Goal: Task Accomplishment & Management: Manage account settings

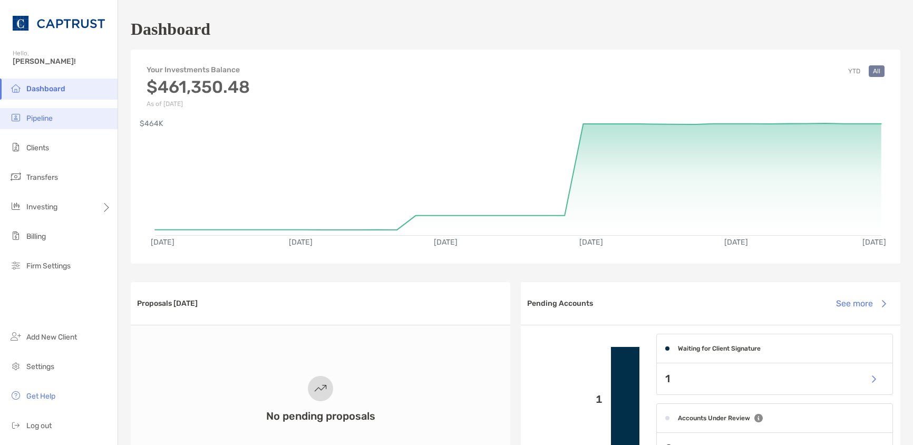
click at [21, 108] on ul "Dashboard Pipeline Clients Transfers Investing Billing Firm Settings" at bounding box center [59, 182] width 118 height 207
drag, startPoint x: 21, startPoint y: 108, endPoint x: 29, endPoint y: 122, distance: 16.1
click at [31, 122] on span "Pipeline" at bounding box center [39, 118] width 26 height 9
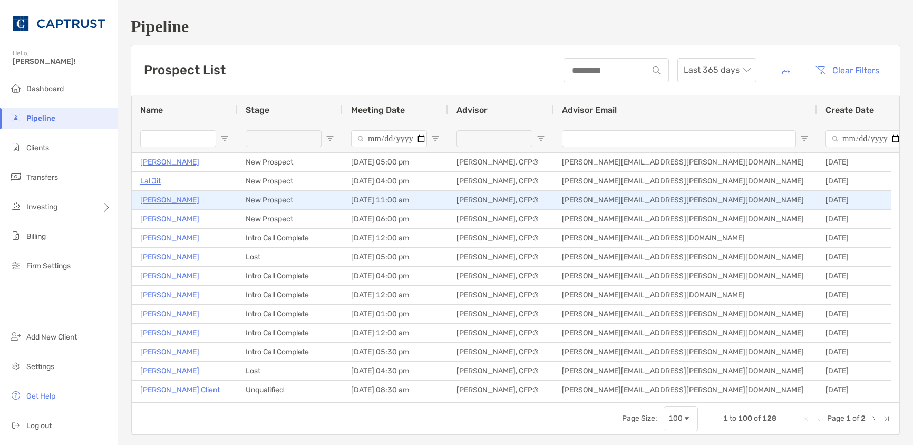
click at [166, 204] on p "[PERSON_NAME]" at bounding box center [169, 200] width 59 height 13
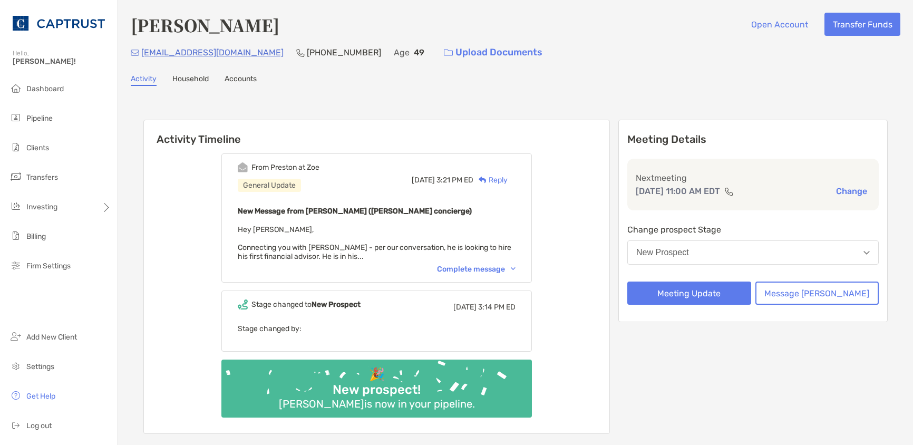
click at [515, 266] on div "Complete message" at bounding box center [476, 269] width 79 height 9
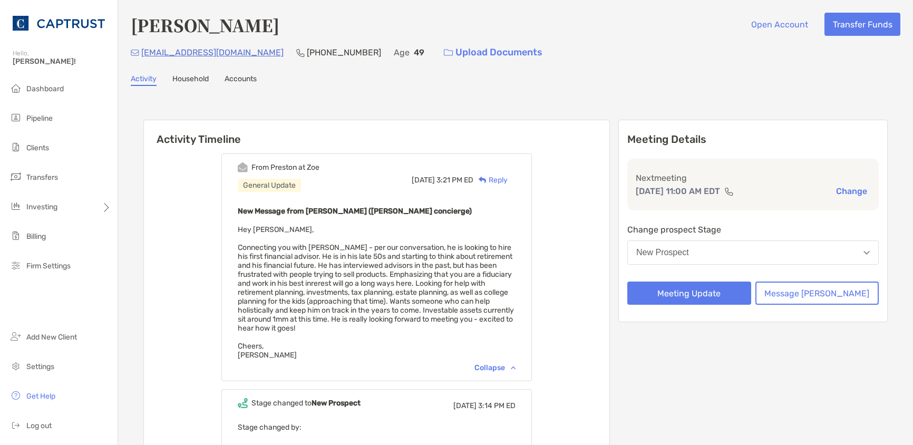
click at [320, 95] on div "Vikaas Gupta Open Account Transfer Funds vikaasgupta@gmail.com (909) 576-1002 A…" at bounding box center [515, 285] width 795 height 571
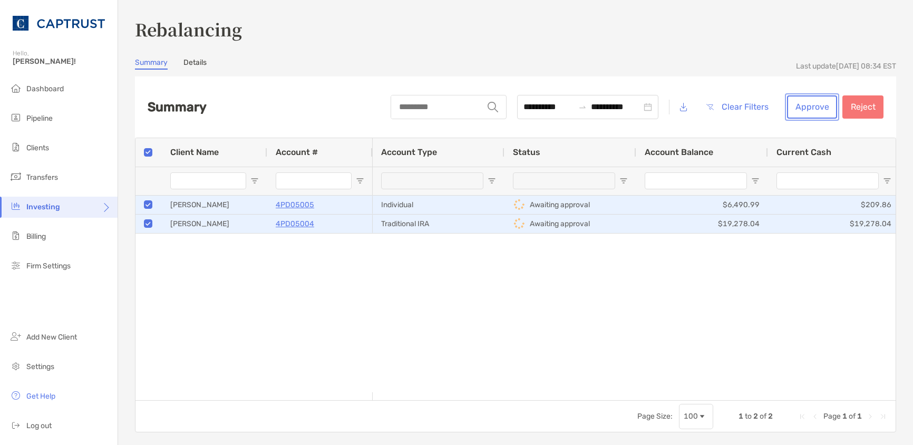
click at [799, 113] on button "Approve" at bounding box center [812, 106] width 50 height 23
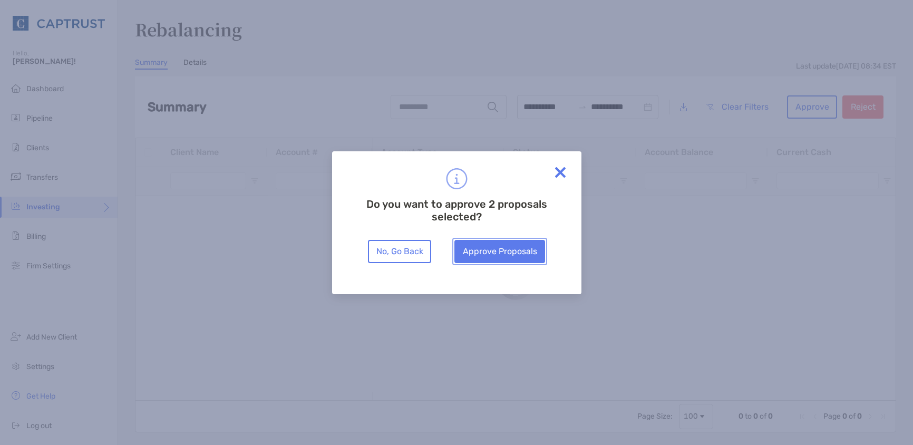
click at [506, 248] on button "Approve Proposals" at bounding box center [500, 251] width 91 height 23
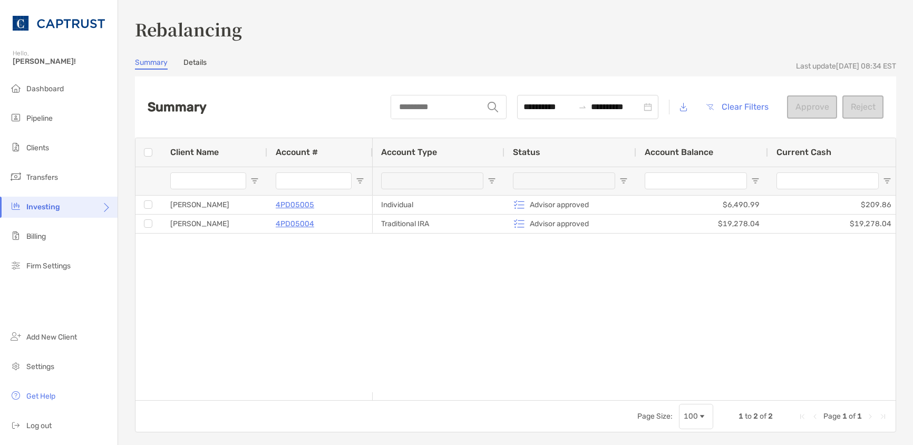
click at [197, 66] on link "Details" at bounding box center [195, 64] width 23 height 12
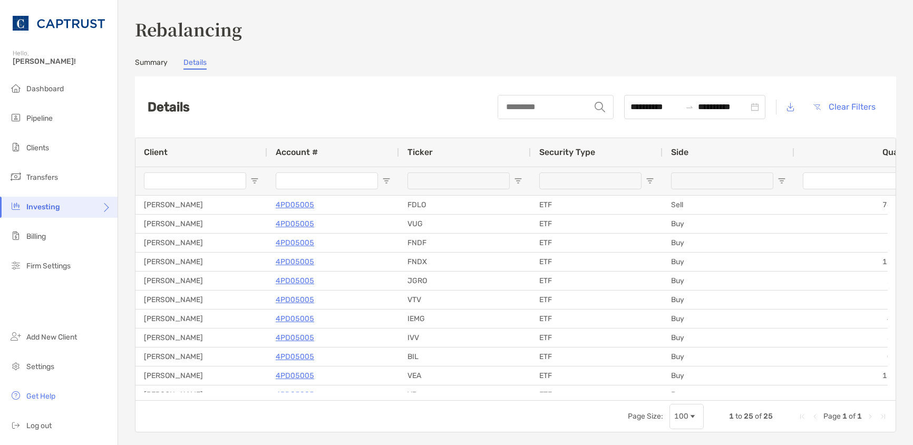
click at [159, 57] on div "**********" at bounding box center [516, 225] width 762 height 416
click at [160, 64] on link "Summary" at bounding box center [151, 64] width 33 height 12
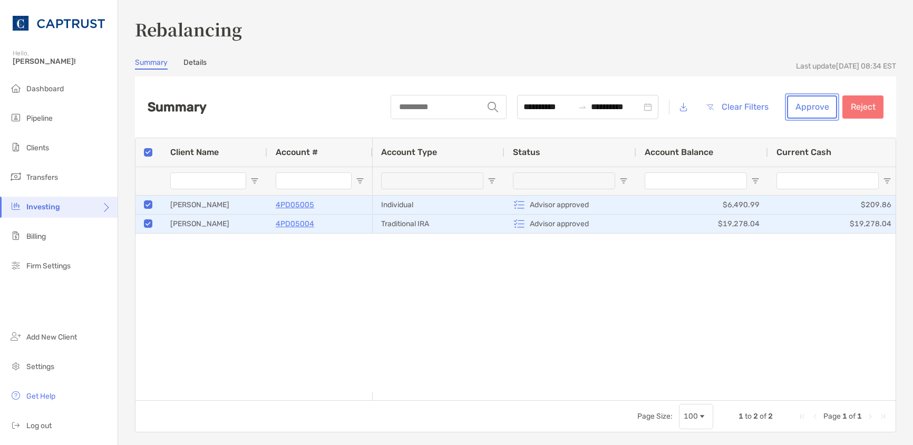
click at [794, 103] on button "Approve" at bounding box center [812, 106] width 50 height 23
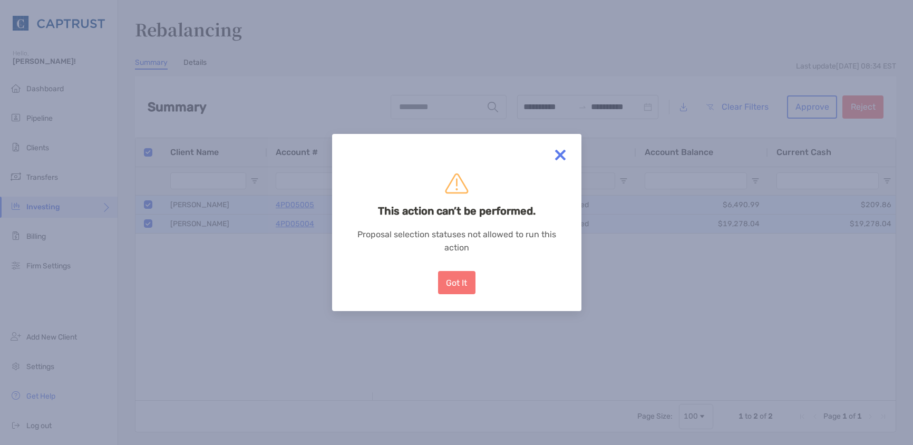
drag, startPoint x: 563, startPoint y: 152, endPoint x: 289, endPoint y: 183, distance: 275.5
click at [562, 152] on img at bounding box center [560, 155] width 21 height 21
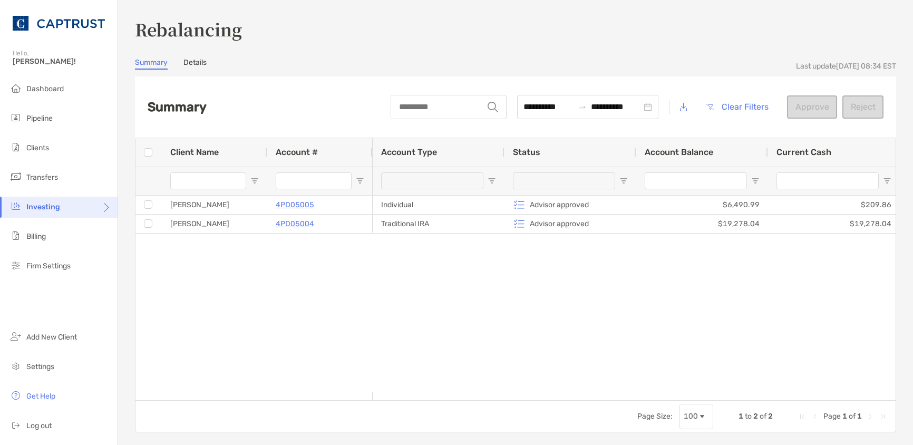
click at [179, 291] on div "Albert Yung 4PD05005 Albert Yung 4PD05004 Individual Advisor approved $6,490.99…" at bounding box center [516, 294] width 761 height 197
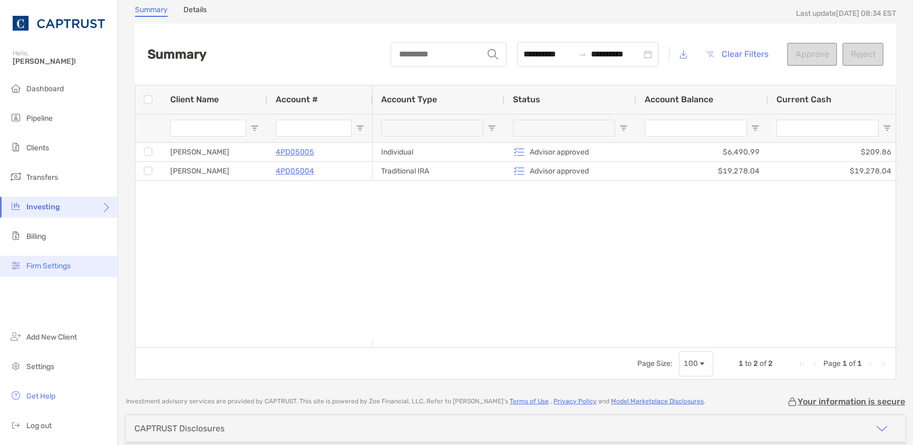
click at [54, 269] on span "Firm Settings" at bounding box center [48, 266] width 44 height 9
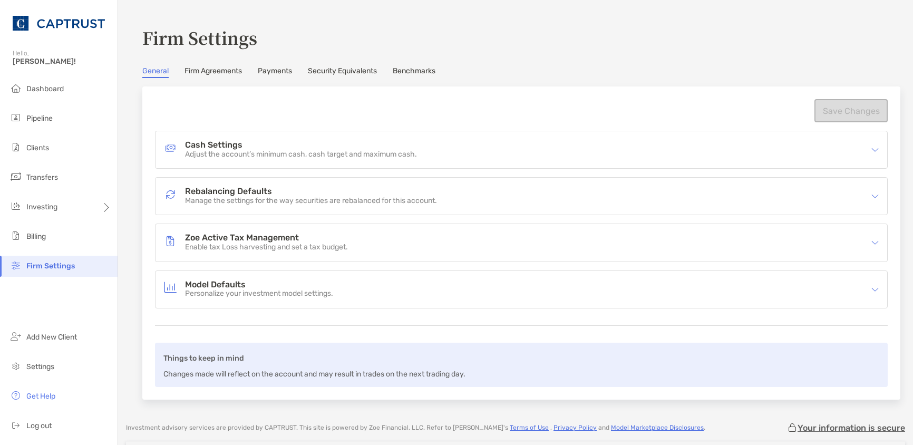
click at [226, 198] on p "Manage the settings for the way securities are rebalanced for this account." at bounding box center [311, 201] width 252 height 9
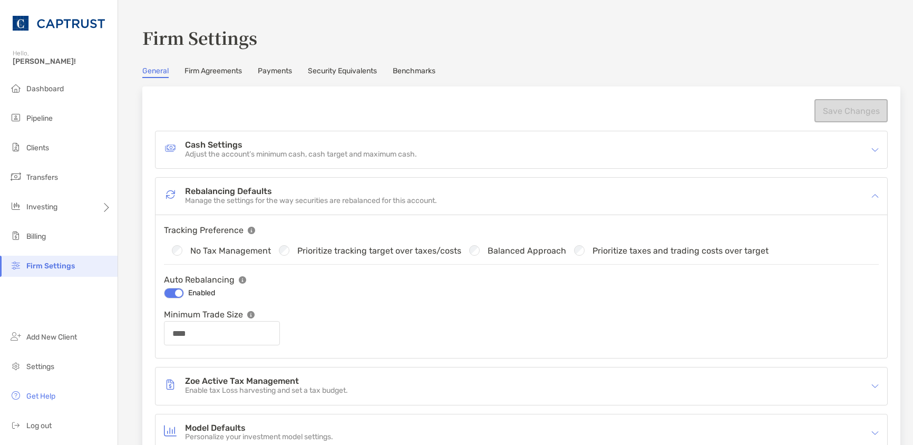
click at [285, 72] on link "Payments" at bounding box center [275, 72] width 34 height 12
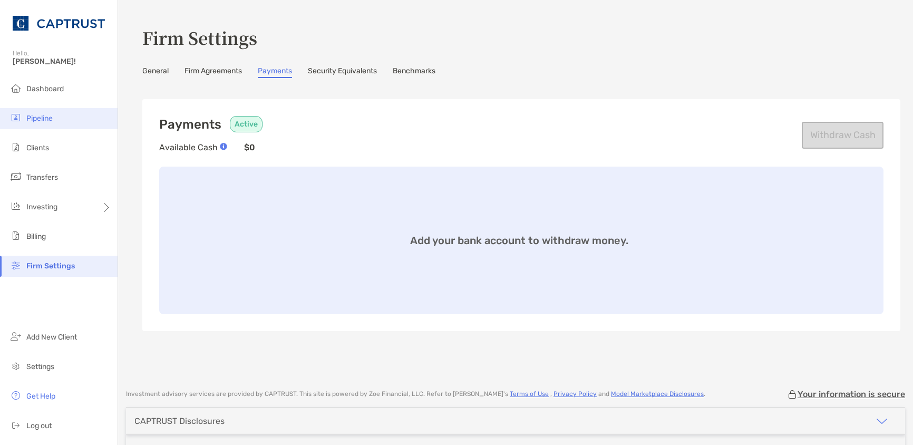
click at [52, 120] on span "Pipeline" at bounding box center [39, 118] width 26 height 9
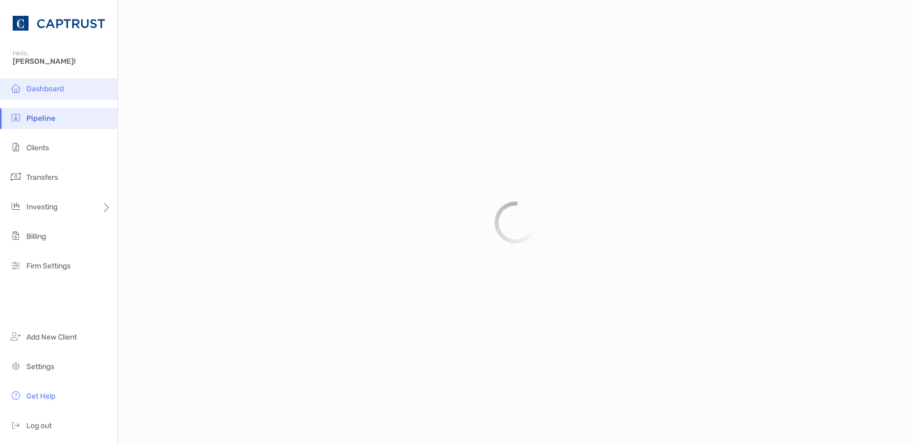
click at [61, 91] on span "Dashboard" at bounding box center [44, 88] width 37 height 9
